Goal: Check status: Check status

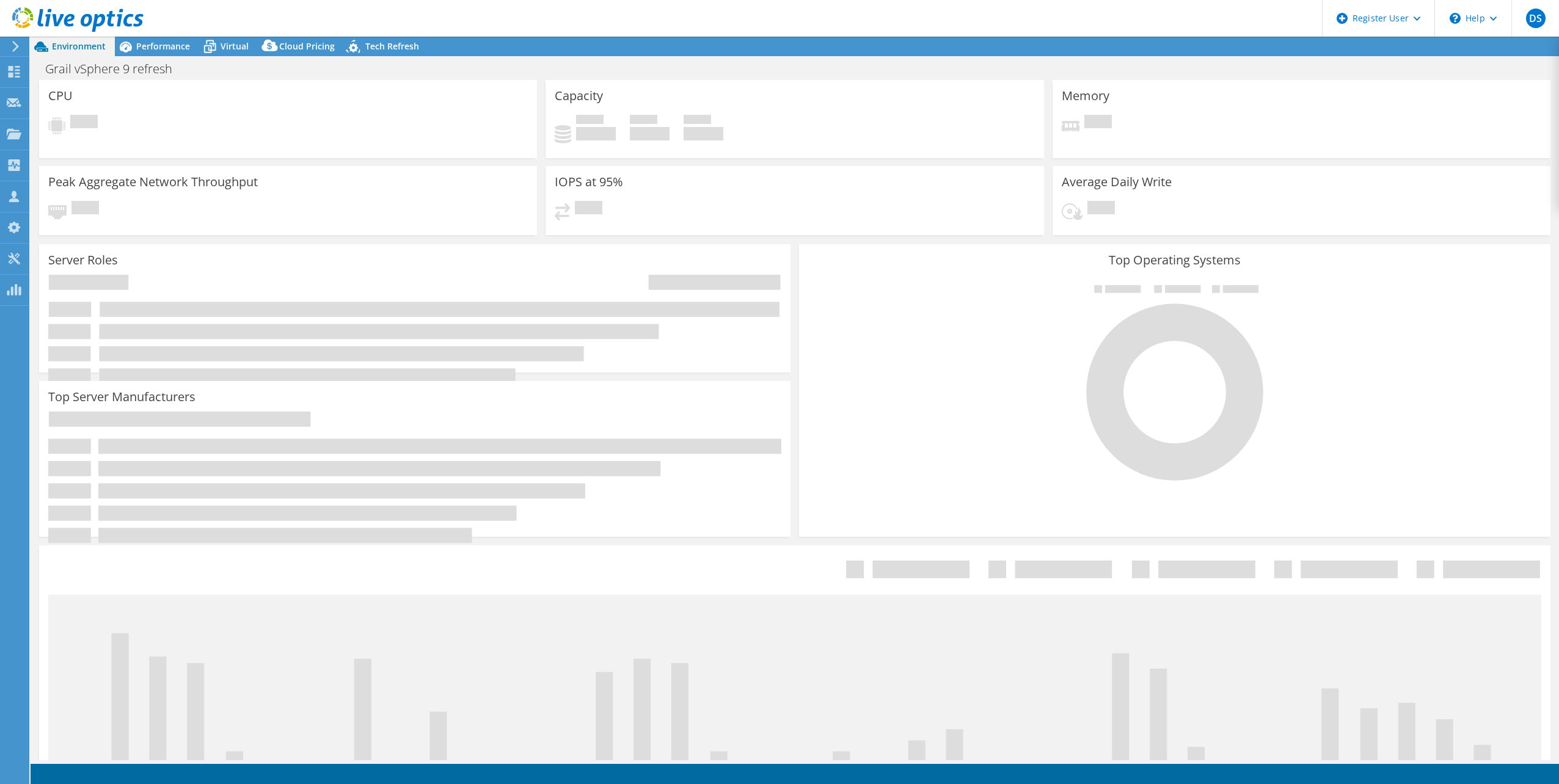
select select "USD"
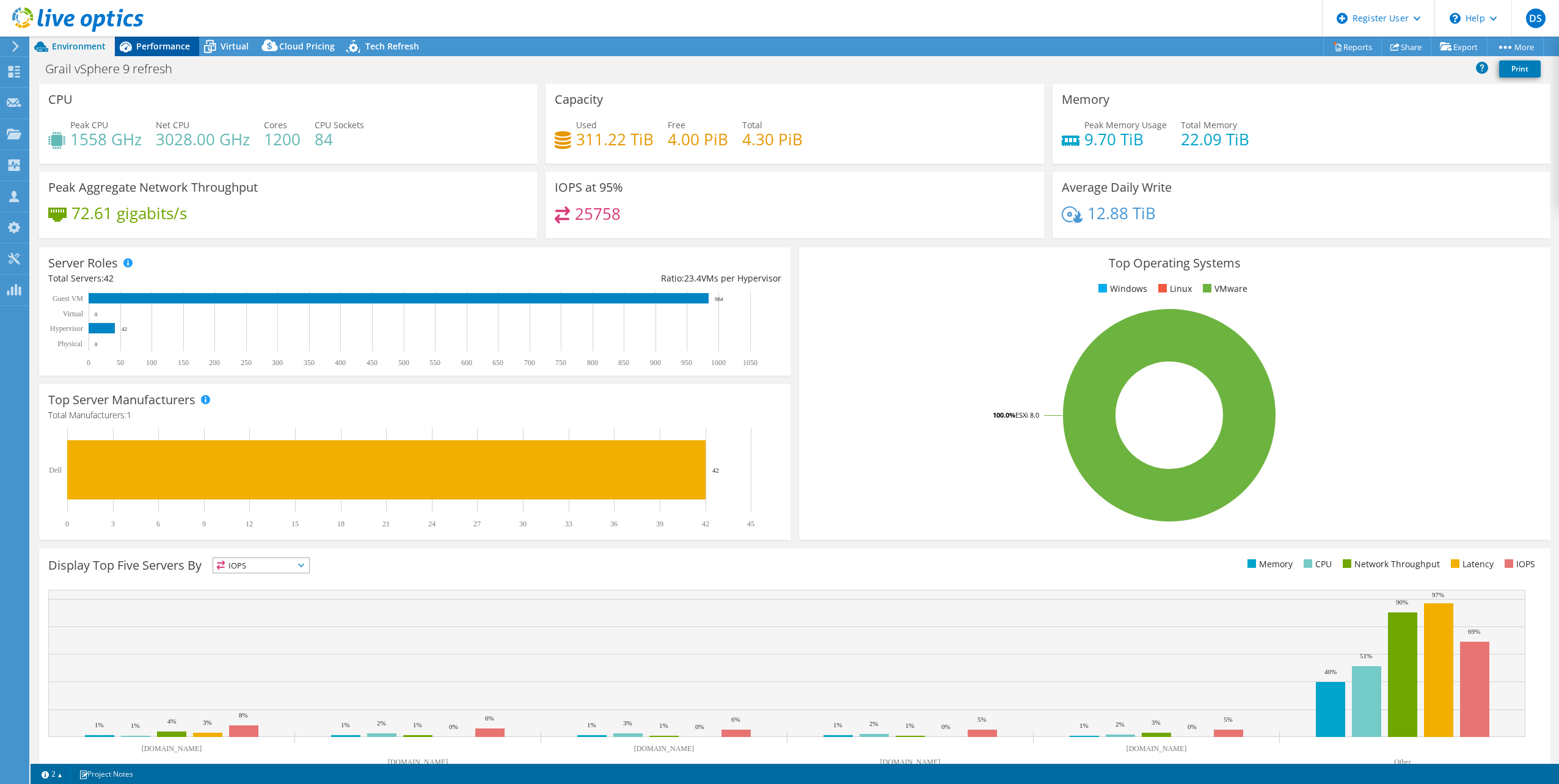
click at [168, 43] on span "Performance" at bounding box center [163, 45] width 54 height 12
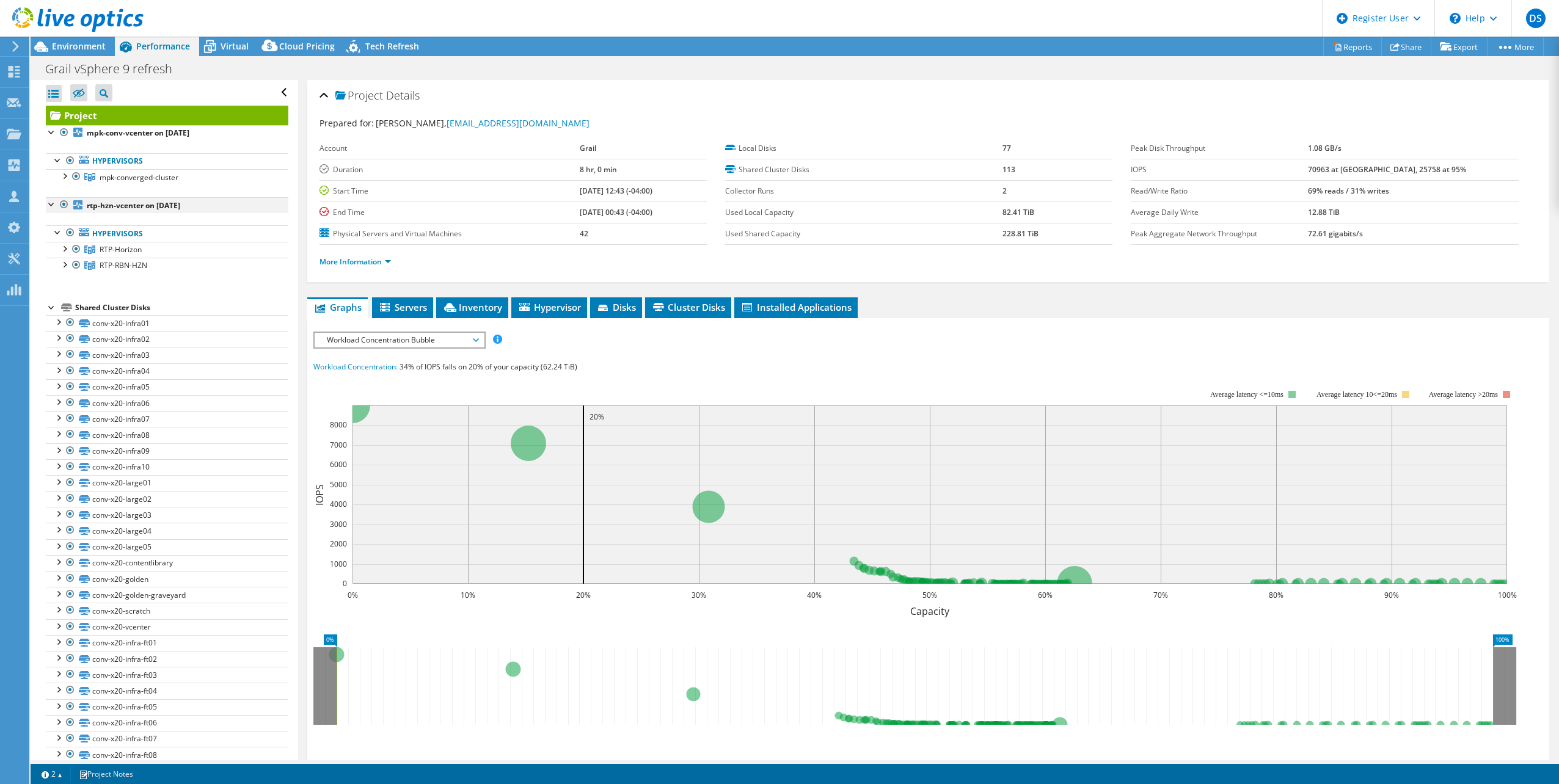
click at [49, 202] on div at bounding box center [52, 204] width 12 height 12
click at [50, 200] on div at bounding box center [52, 204] width 12 height 12
click at [209, 181] on link "mpk-converged-cluster" at bounding box center [166, 176] width 242 height 16
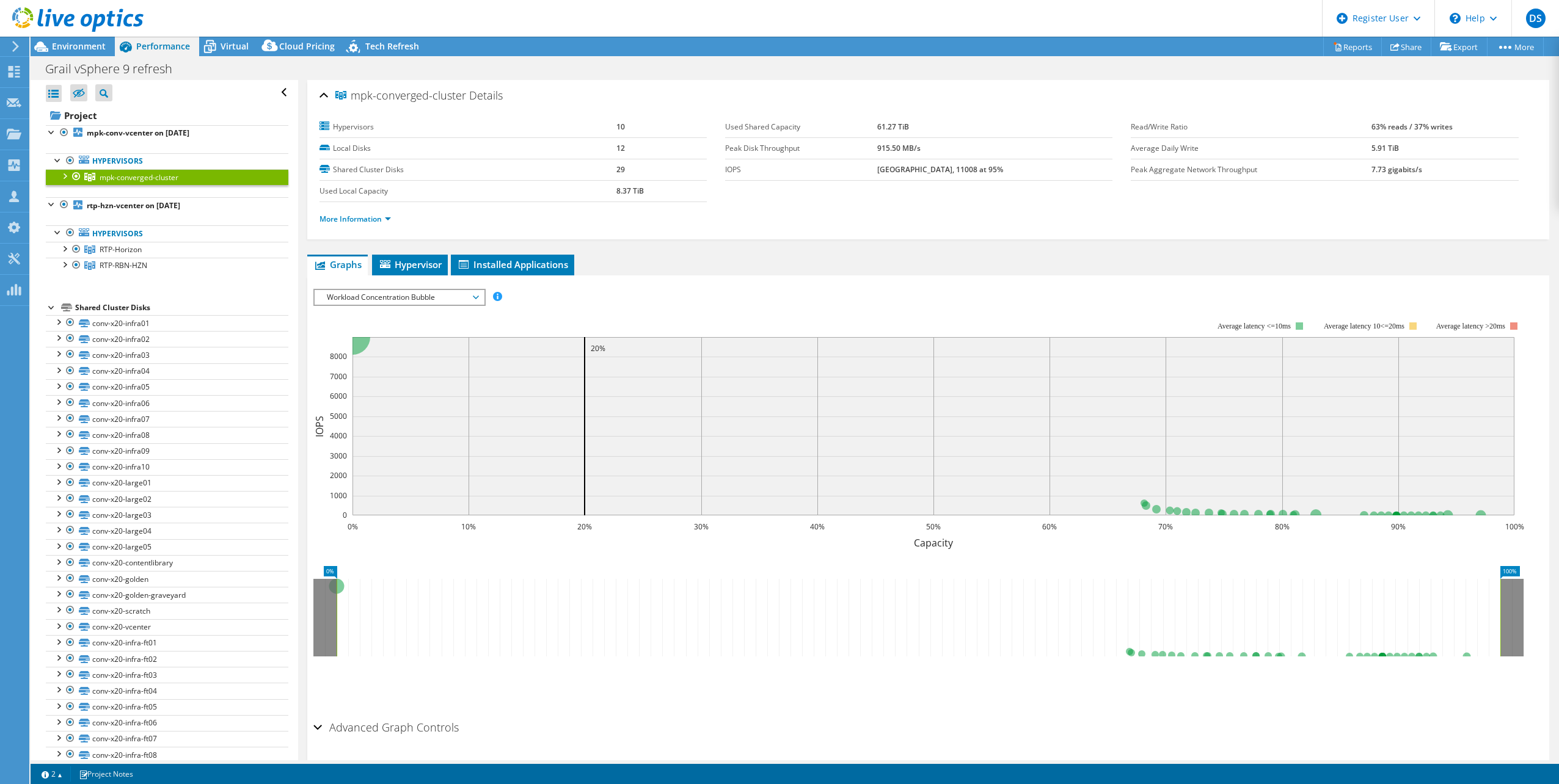
click at [62, 173] on div at bounding box center [64, 175] width 12 height 12
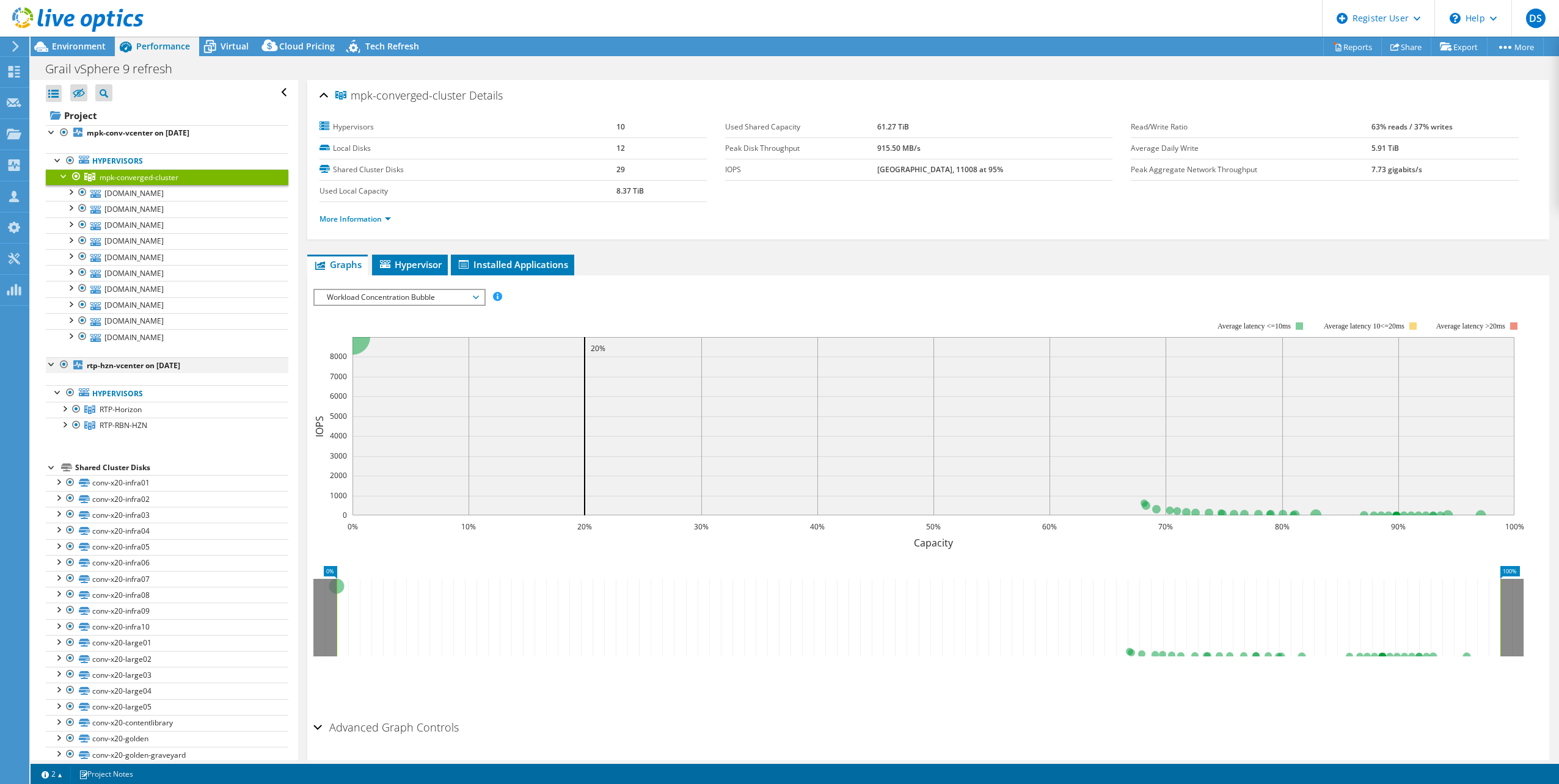
click at [58, 362] on div at bounding box center [64, 365] width 12 height 15
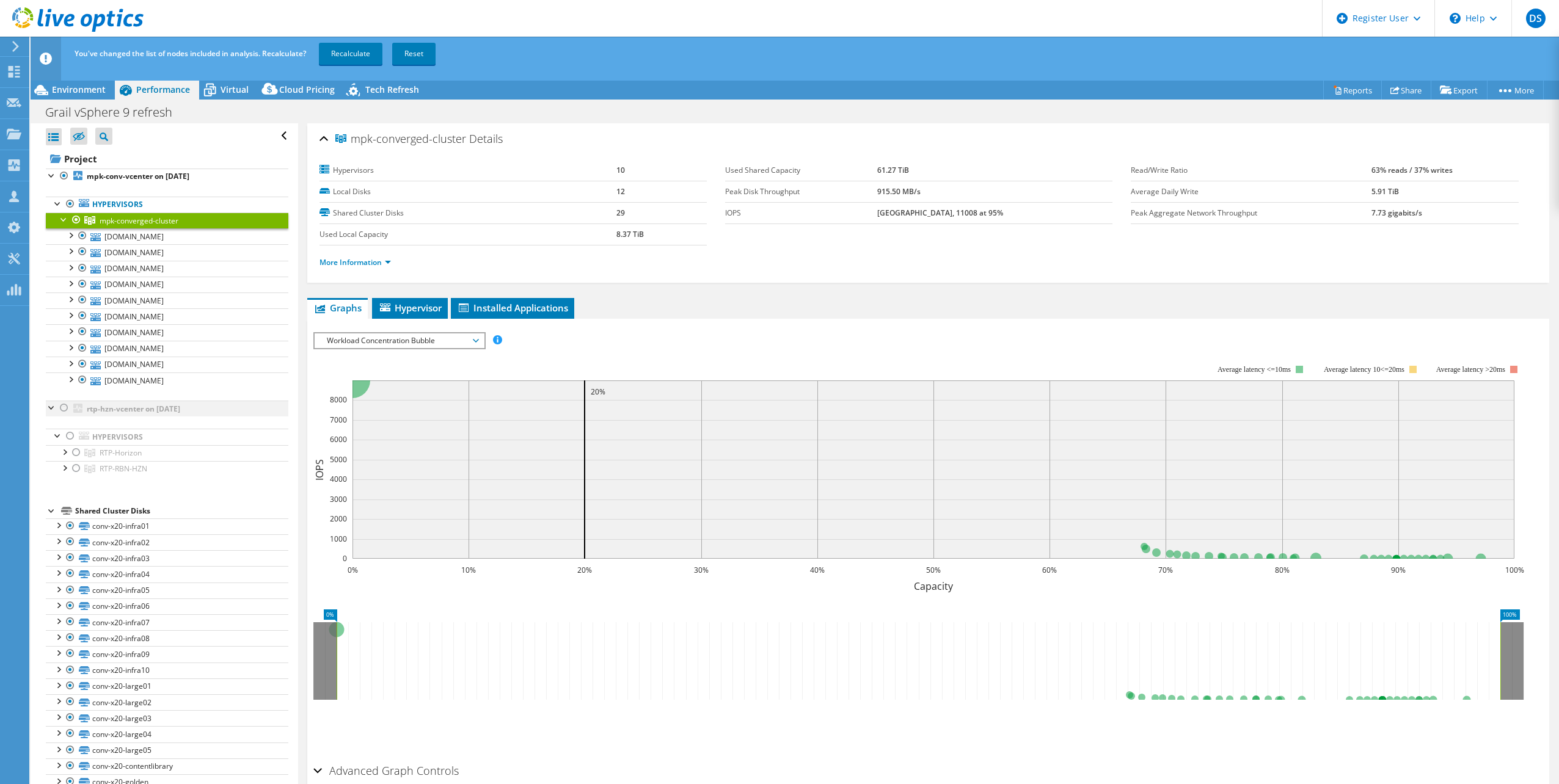
click at [54, 403] on div at bounding box center [52, 407] width 12 height 12
click at [368, 53] on link "Recalculate" at bounding box center [351, 54] width 64 height 22
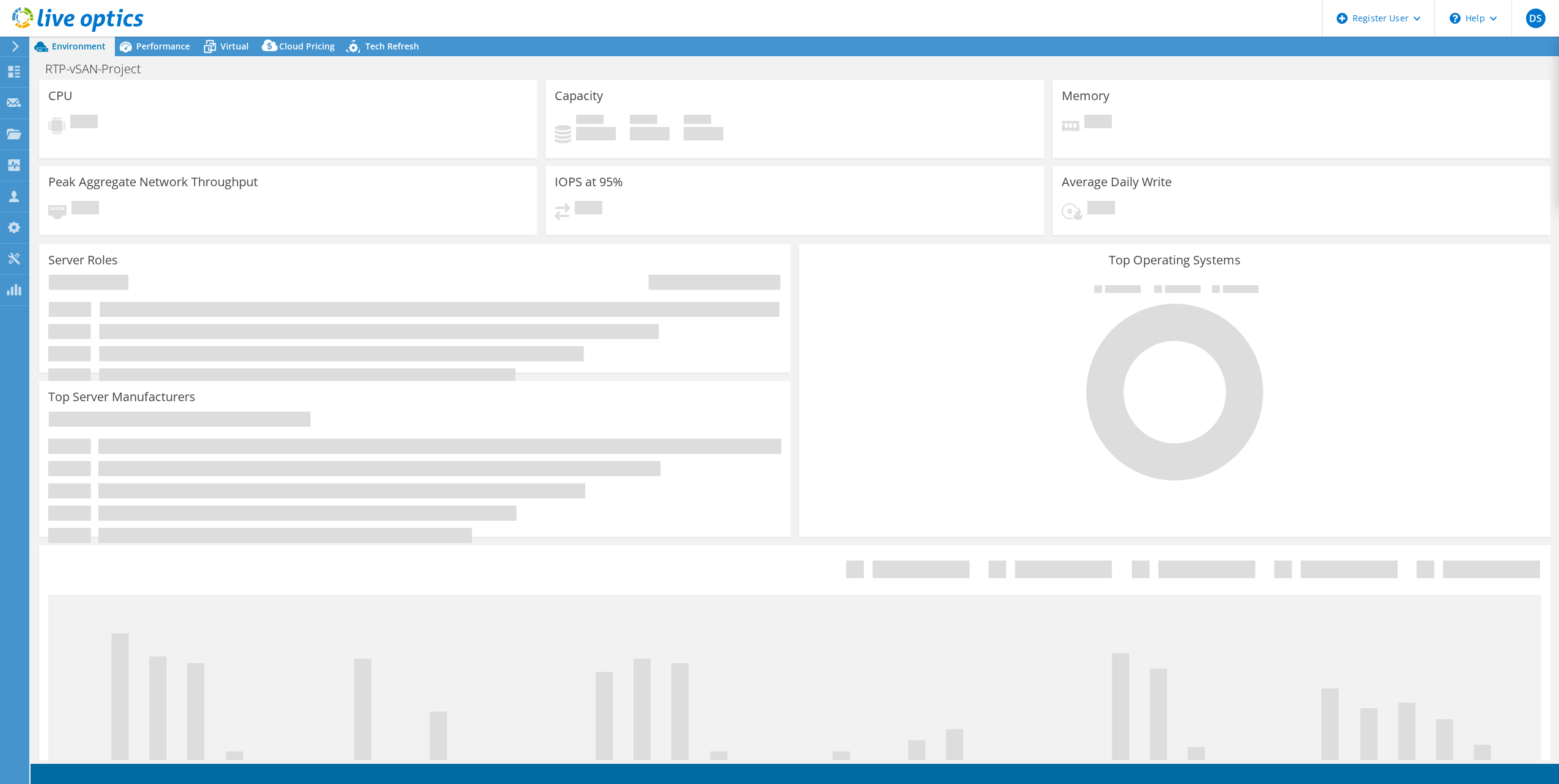
select select "USD"
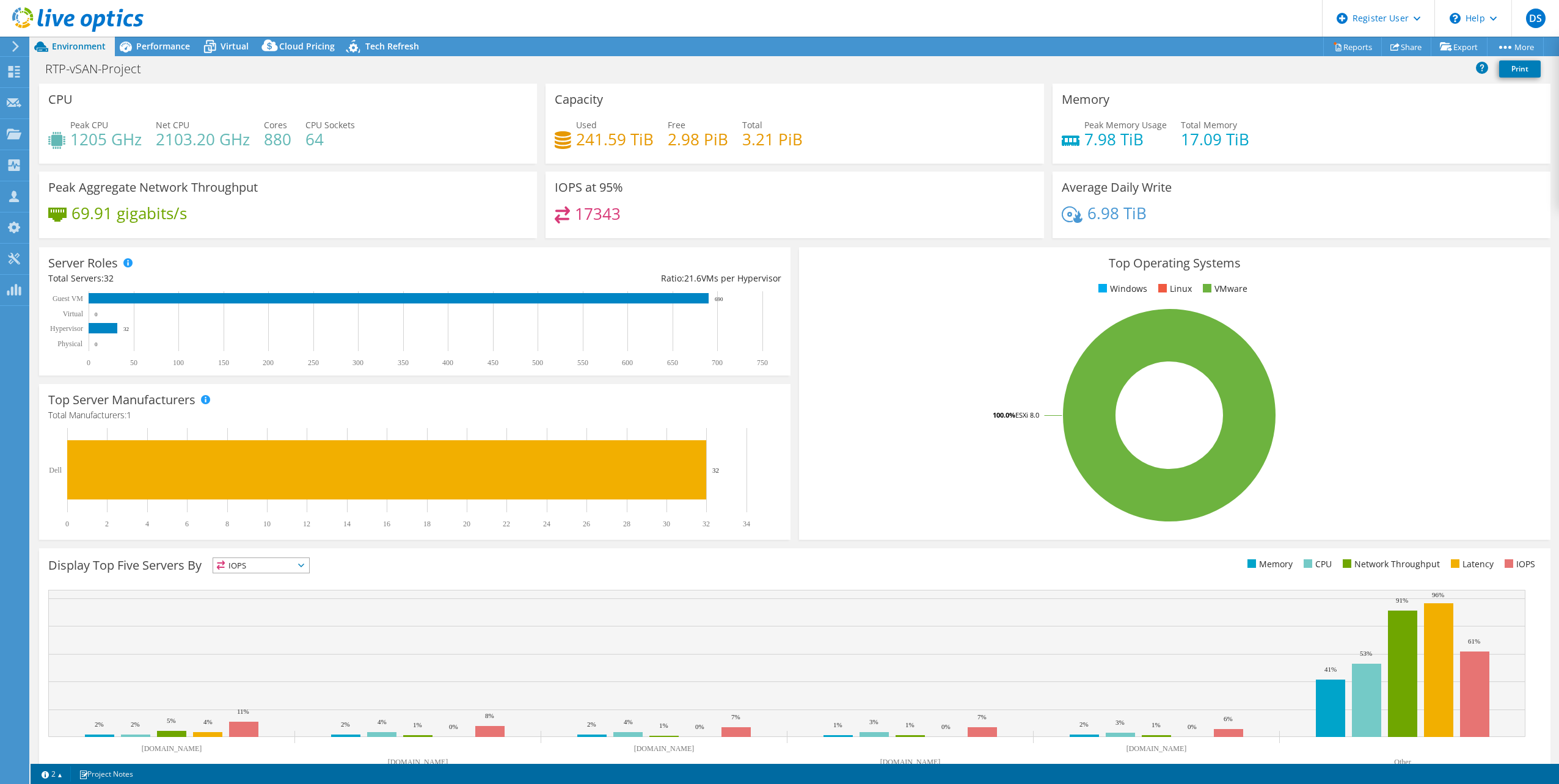
click at [134, 39] on div at bounding box center [71, 20] width 143 height 41
click at [134, 41] on icon at bounding box center [125, 46] width 21 height 21
